Goal: Task Accomplishment & Management: Manage account settings

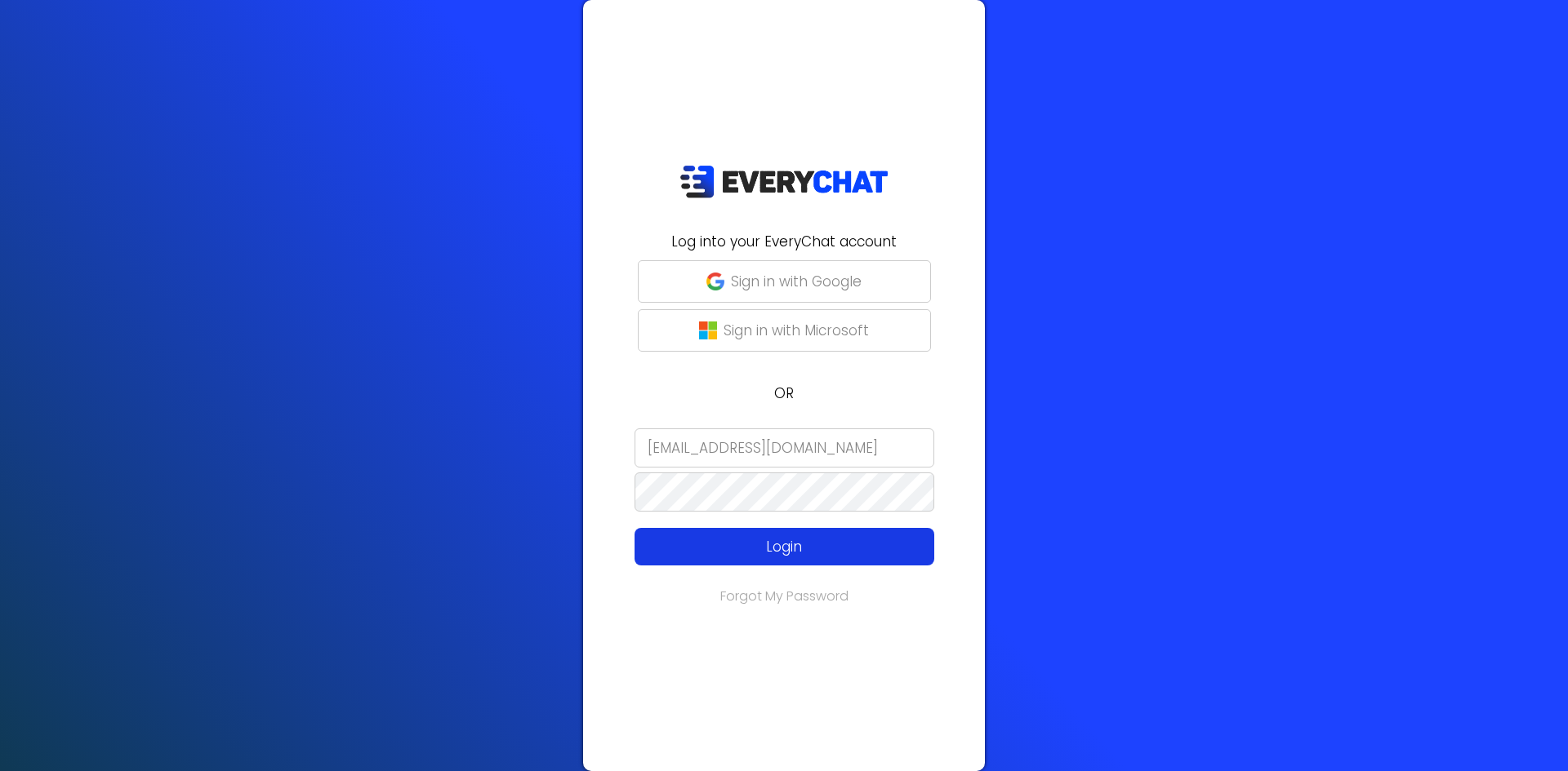
click at [817, 548] on p "Login" at bounding box center [784, 547] width 239 height 22
type input "[EMAIL_ADDRESS][DOMAIN_NAME]"
click at [784, 547] on p "Login" at bounding box center [784, 547] width 239 height 22
click at [812, 546] on p "Login" at bounding box center [784, 547] width 239 height 22
